Goal: Task Accomplishment & Management: Understand process/instructions

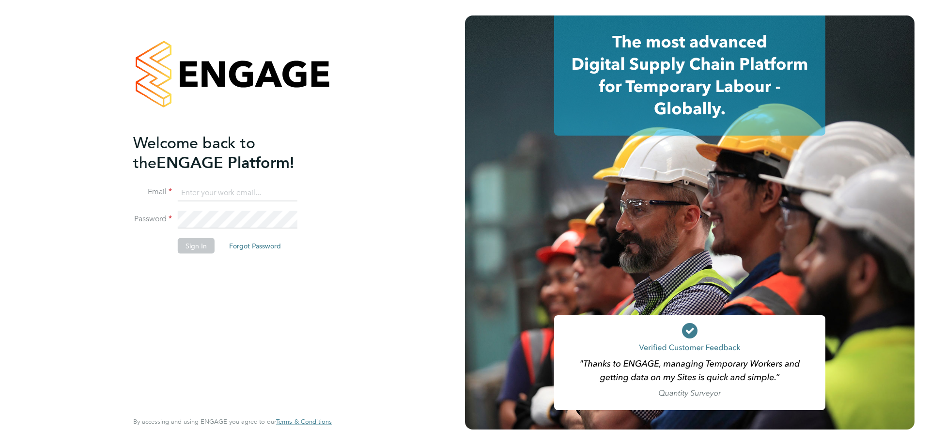
type input "varathukannan@gmail.com"
click at [203, 247] on button "Sign In" at bounding box center [196, 246] width 37 height 16
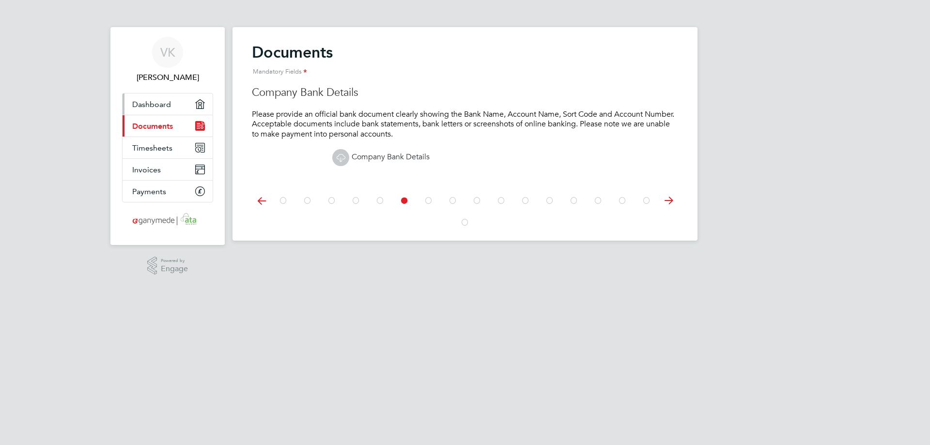
click at [153, 105] on span "Dashboard" at bounding box center [151, 104] width 39 height 9
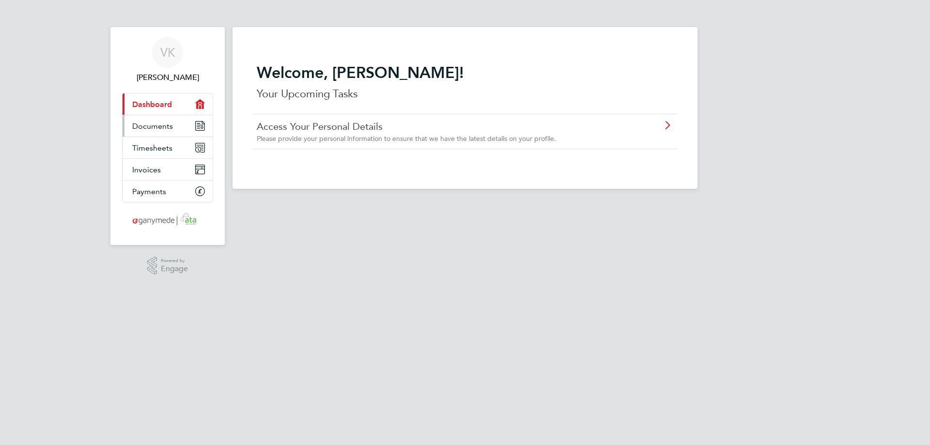
click at [161, 128] on span "Documents" at bounding box center [152, 126] width 41 height 9
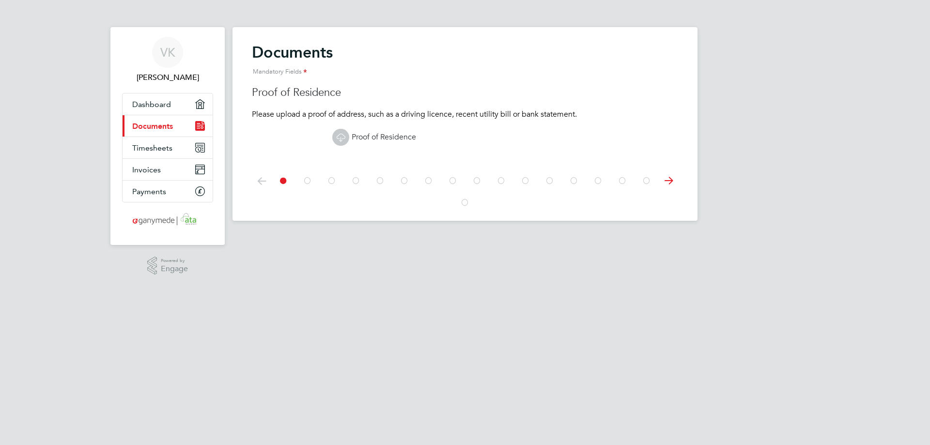
click at [645, 180] on icon at bounding box center [647, 181] width 10 height 22
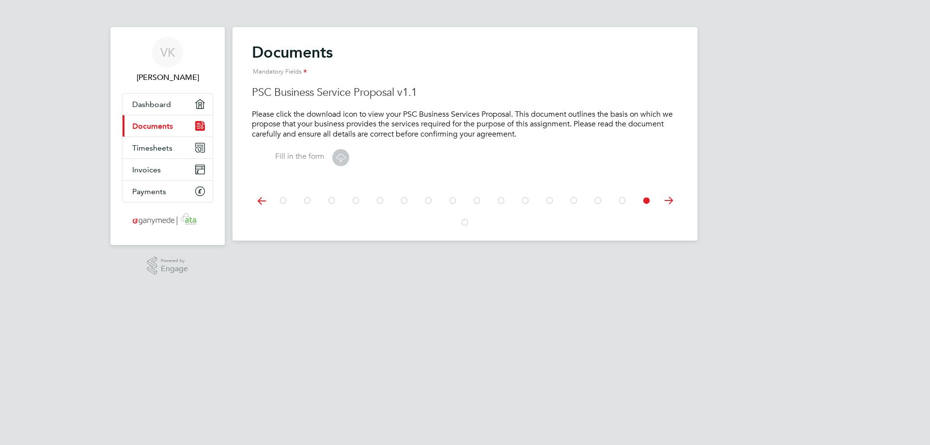
click at [621, 198] on icon at bounding box center [623, 201] width 10 height 22
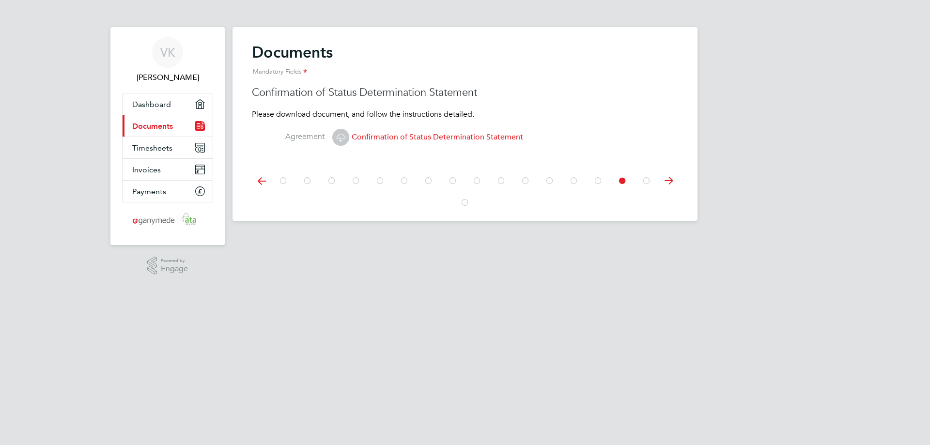
click at [591, 181] on div at bounding box center [465, 181] width 388 height 22
click at [595, 180] on icon at bounding box center [598, 181] width 10 height 22
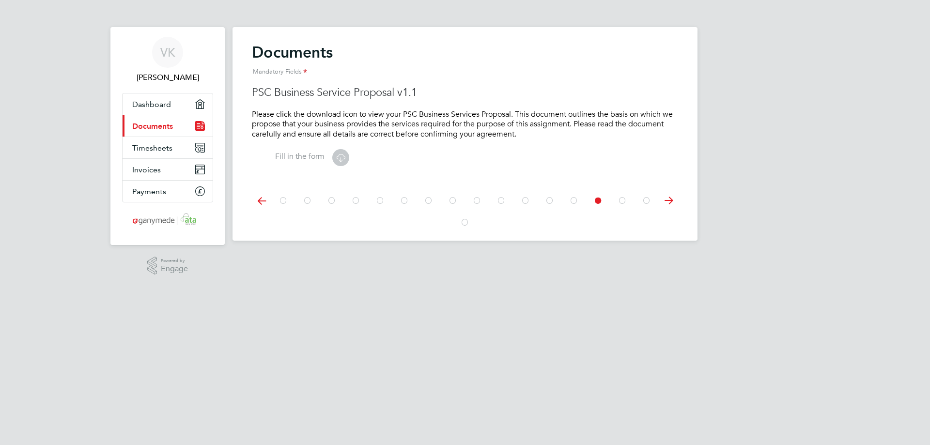
click at [574, 202] on icon at bounding box center [574, 201] width 10 height 22
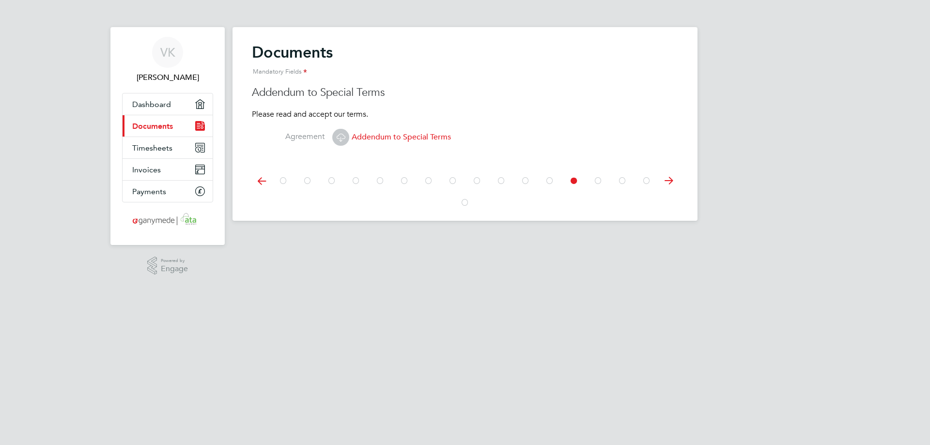
click at [525, 179] on icon at bounding box center [526, 181] width 10 height 22
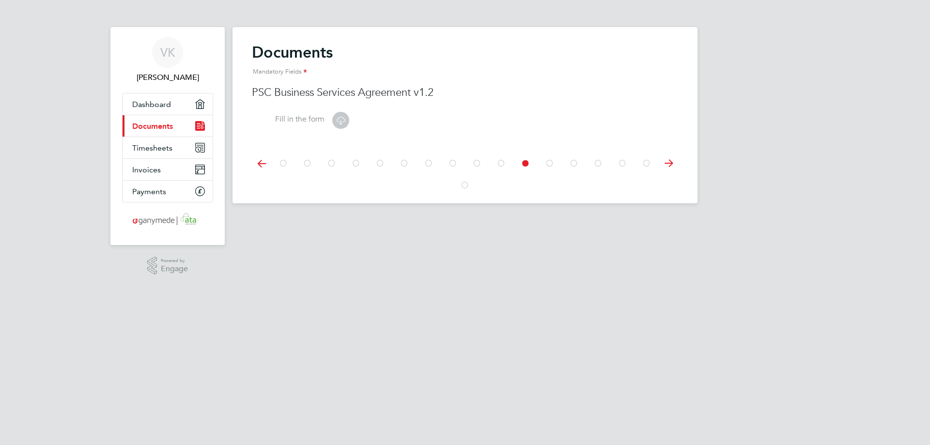
click at [499, 164] on icon at bounding box center [502, 164] width 10 height 22
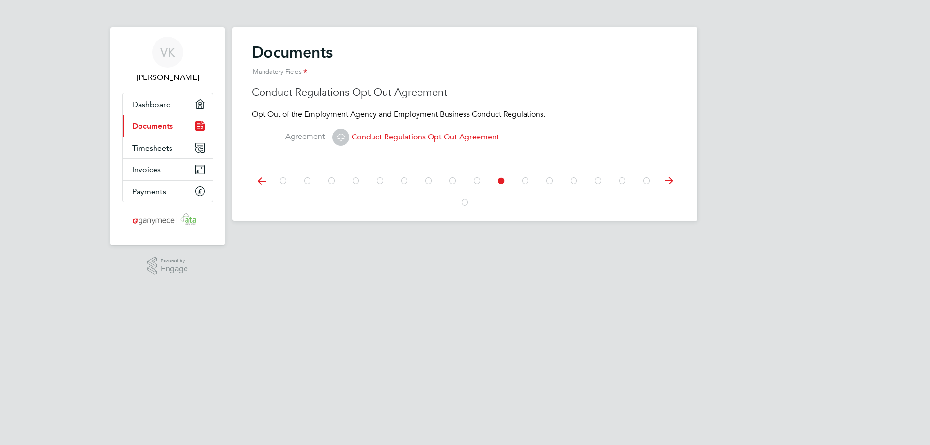
click at [480, 178] on icon at bounding box center [477, 181] width 10 height 22
click at [452, 181] on icon at bounding box center [453, 181] width 10 height 22
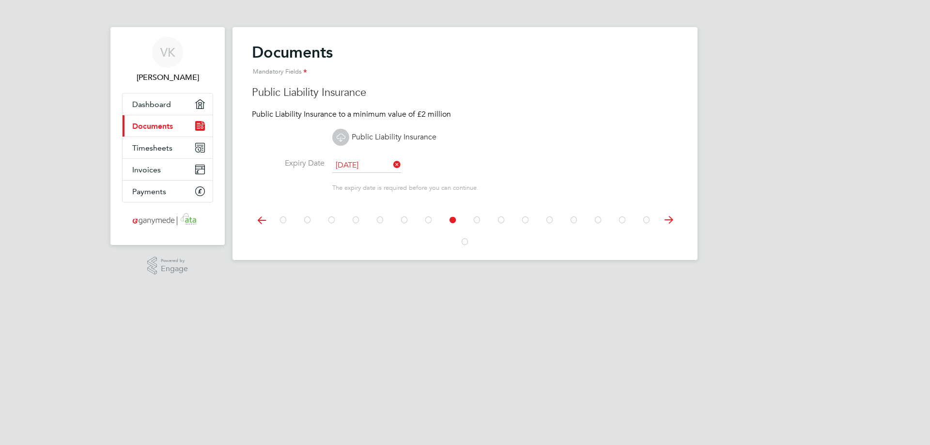
click at [280, 218] on icon at bounding box center [284, 220] width 10 height 22
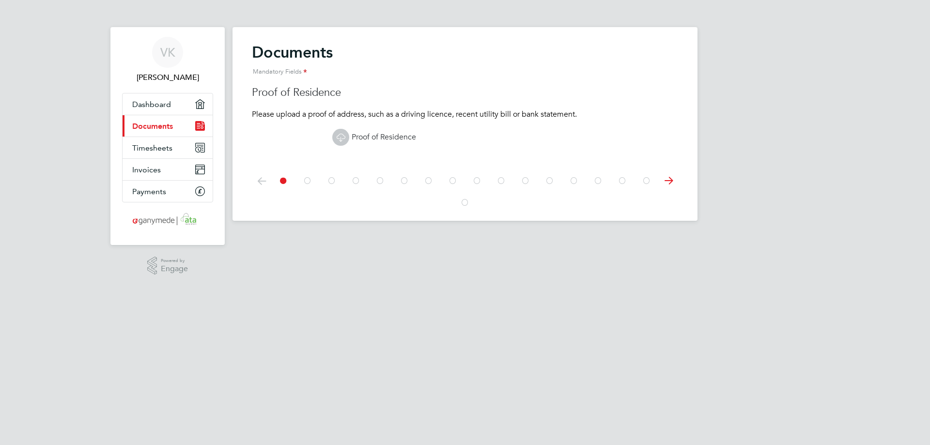
click at [304, 183] on icon at bounding box center [308, 181] width 10 height 22
click at [331, 181] on icon at bounding box center [332, 181] width 10 height 22
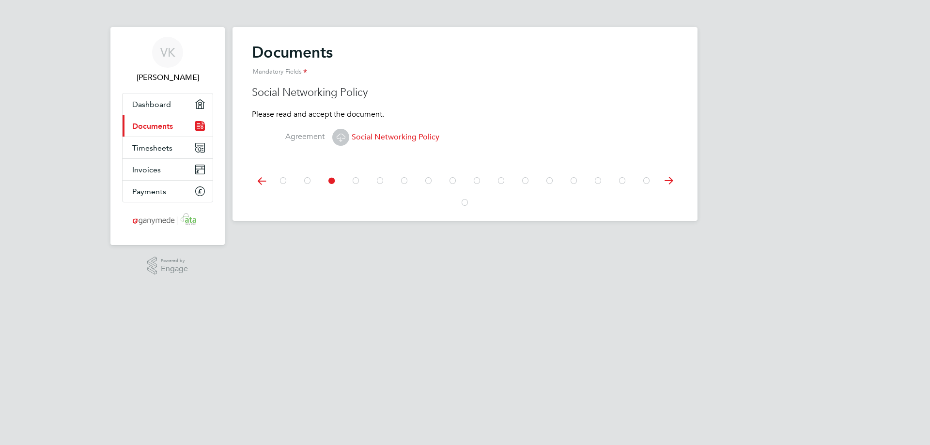
click at [361, 183] on div at bounding box center [465, 181] width 388 height 22
click at [378, 182] on icon at bounding box center [380, 181] width 10 height 22
click at [409, 178] on icon at bounding box center [405, 181] width 10 height 22
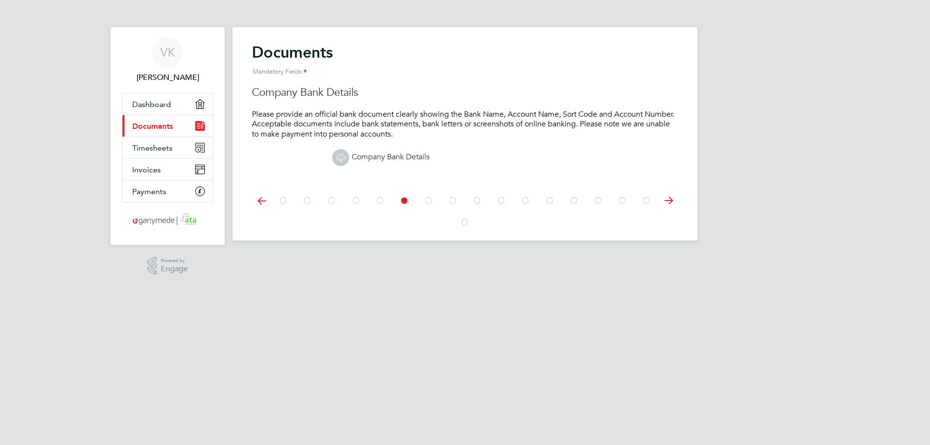
click at [427, 183] on div at bounding box center [465, 199] width 426 height 43
click at [425, 201] on icon at bounding box center [429, 201] width 10 height 22
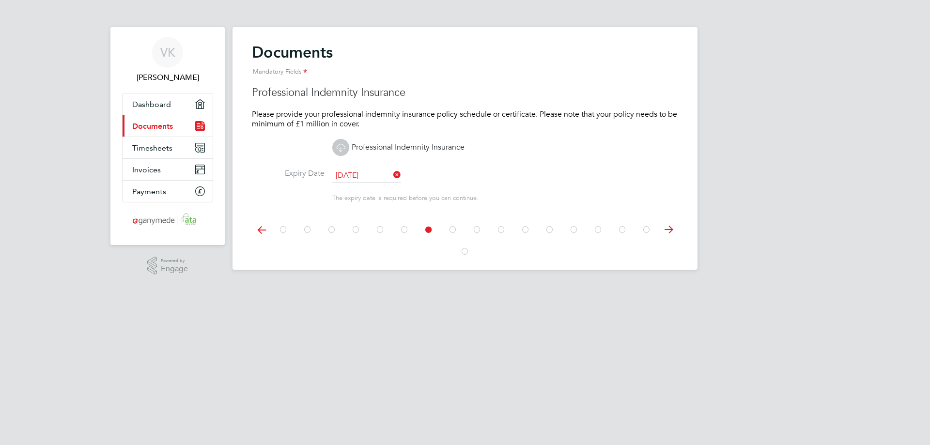
click at [449, 225] on icon at bounding box center [453, 230] width 10 height 22
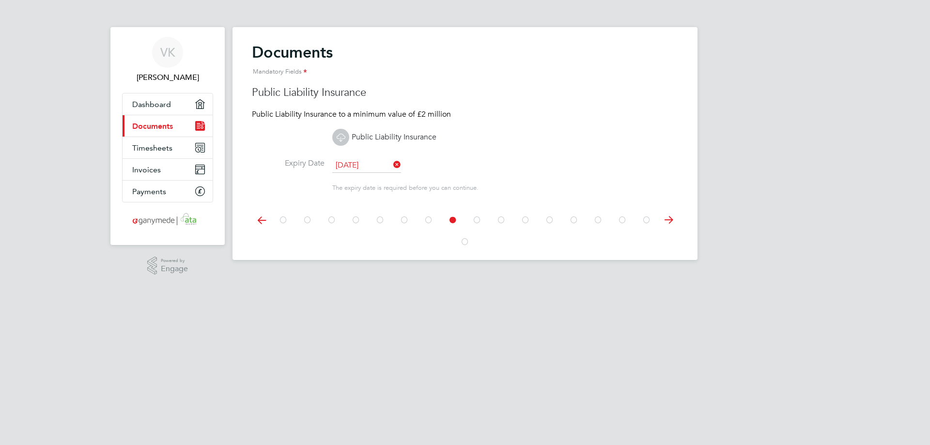
click at [474, 217] on icon at bounding box center [477, 220] width 10 height 22
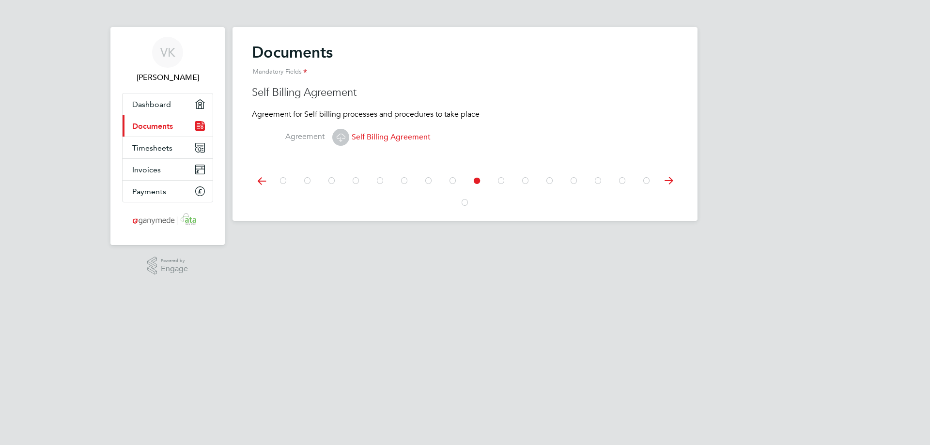
click at [500, 180] on icon at bounding box center [502, 181] width 10 height 22
click at [528, 182] on icon at bounding box center [526, 181] width 10 height 22
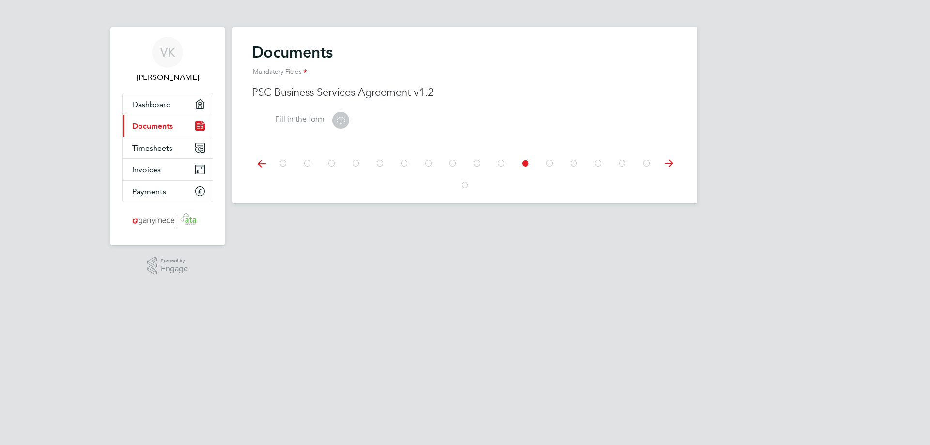
click at [547, 166] on icon at bounding box center [550, 164] width 10 height 22
click at [571, 164] on icon at bounding box center [574, 164] width 10 height 22
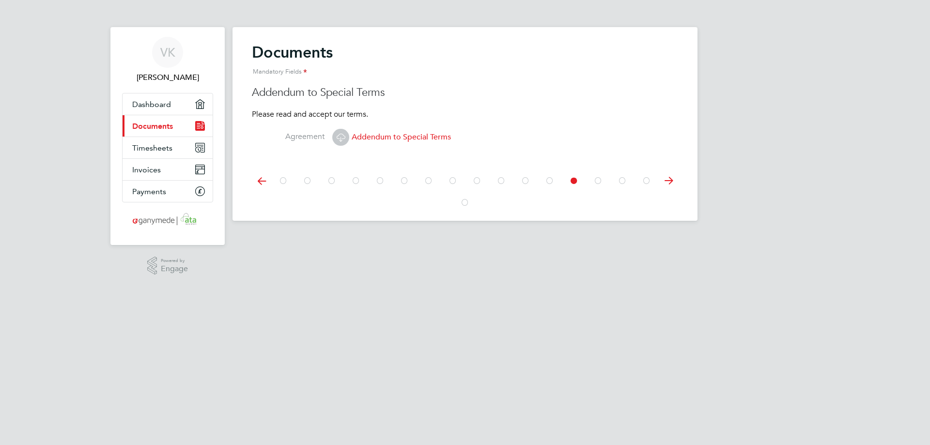
click at [594, 179] on icon at bounding box center [598, 181] width 10 height 22
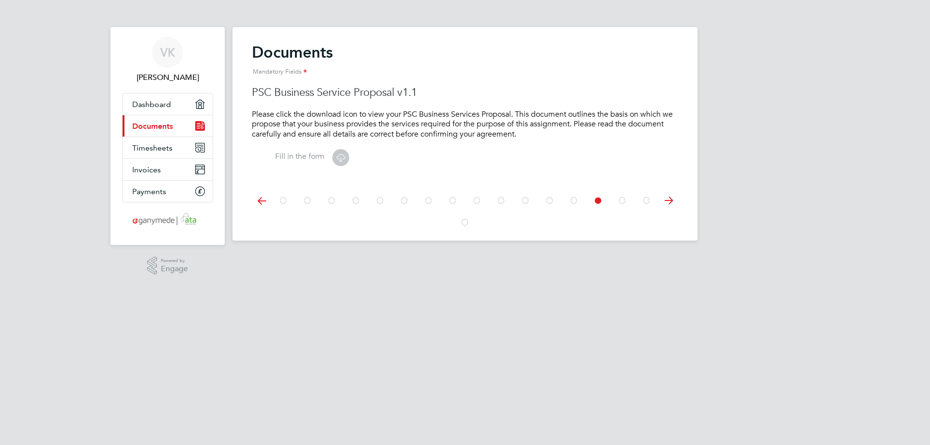
click at [621, 197] on icon at bounding box center [623, 201] width 10 height 22
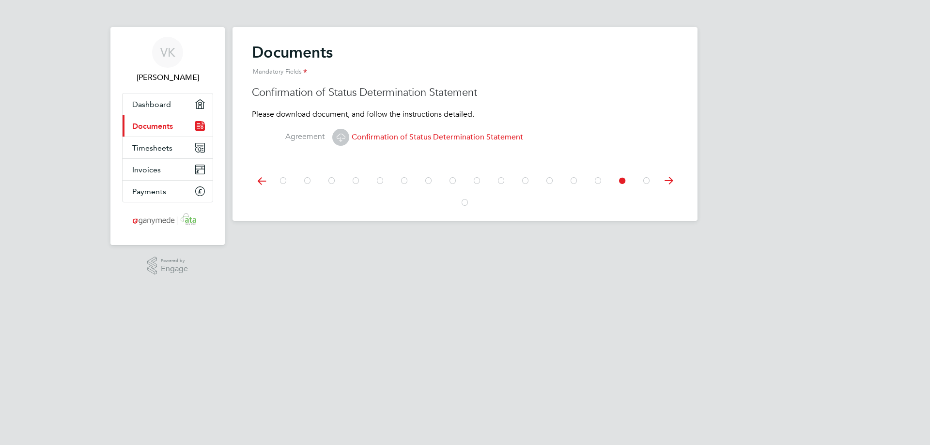
click at [472, 139] on span "Confirmation of Status Determination Statement" at bounding box center [427, 137] width 191 height 10
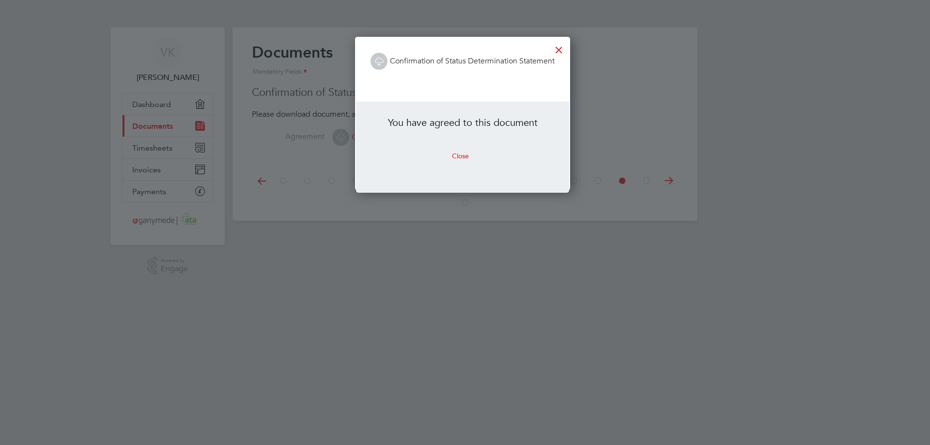
scroll to position [154, 220]
click at [561, 47] on div at bounding box center [558, 47] width 17 height 17
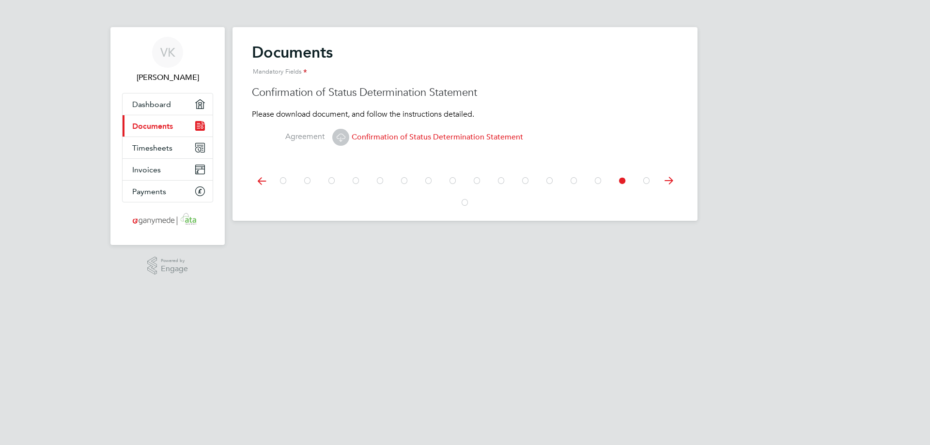
click at [651, 179] on icon at bounding box center [647, 181] width 10 height 22
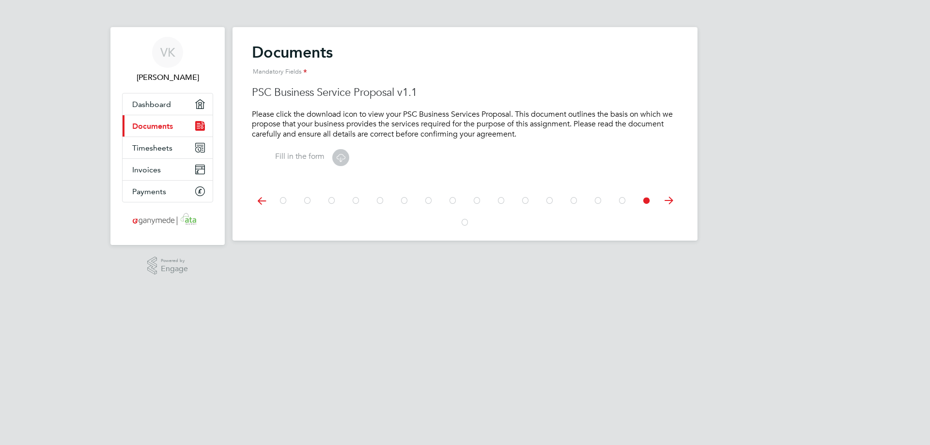
click at [338, 160] on icon at bounding box center [341, 158] width 12 height 12
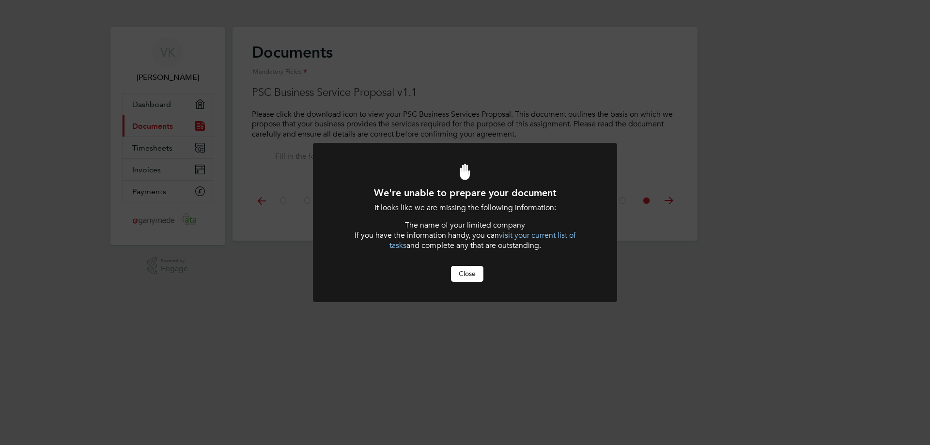
click at [461, 275] on button "Close" at bounding box center [467, 274] width 32 height 16
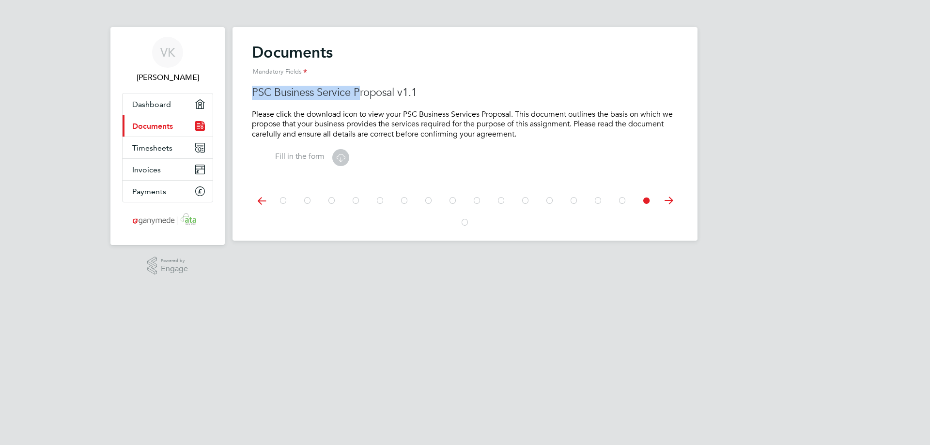
drag, startPoint x: 245, startPoint y: 90, endPoint x: 360, endPoint y: 93, distance: 114.9
click at [360, 93] on div "Documents Mandatory Fields Proof of Residence Please upload a proof of address,…" at bounding box center [465, 134] width 465 height 214
copy h3 "PSC Business Service P"
